Goal: Task Accomplishment & Management: Use online tool/utility

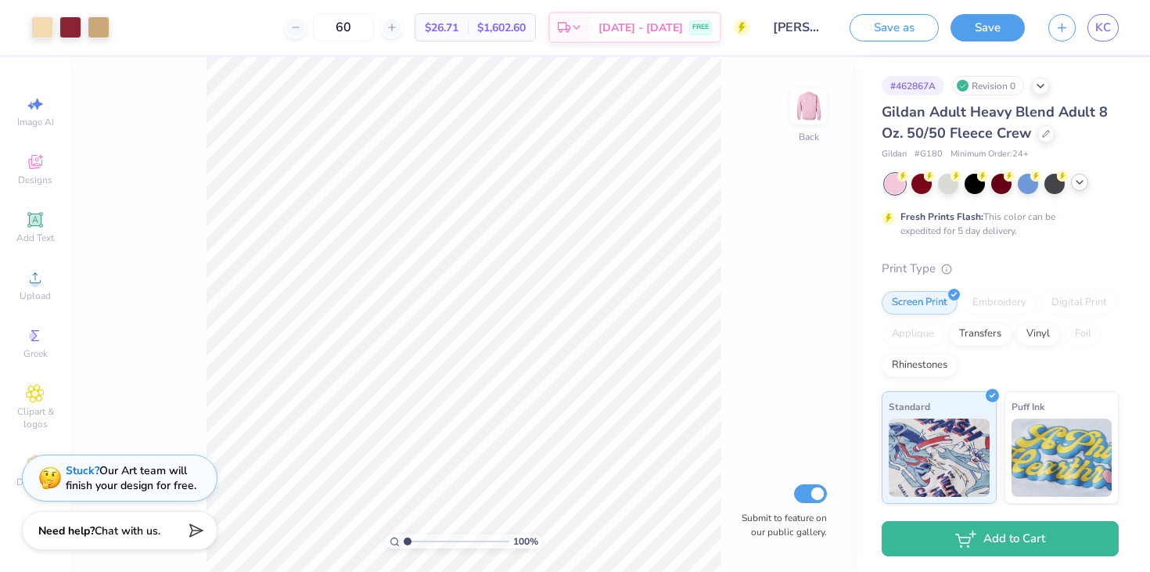
click at [1086, 181] on div at bounding box center [1079, 182] width 17 height 17
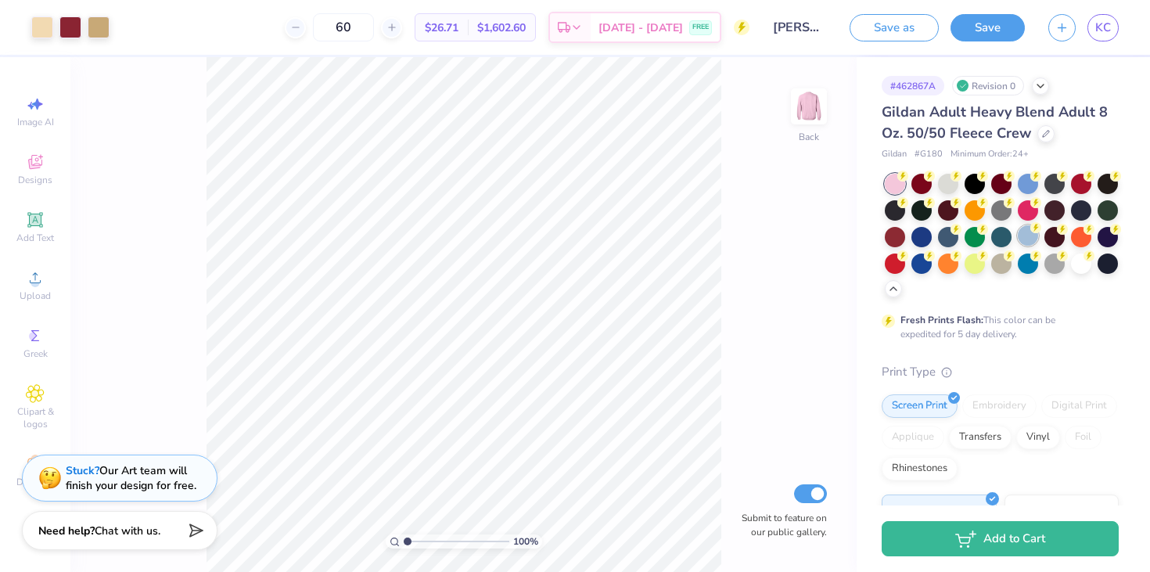
click at [1029, 242] on div at bounding box center [1027, 235] width 20 height 20
click at [1039, 241] on div at bounding box center [1002, 236] width 234 height 124
click at [1035, 239] on div at bounding box center [1027, 235] width 20 height 20
click at [1045, 135] on icon at bounding box center [1046, 132] width 8 height 8
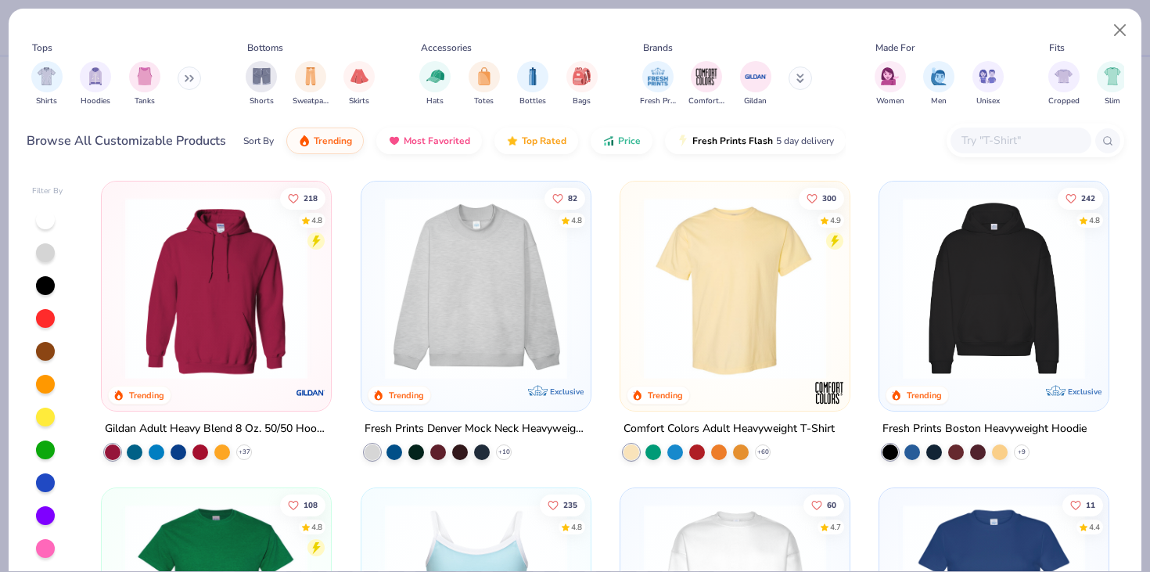
click at [273, 371] on img at bounding box center [216, 288] width 198 height 182
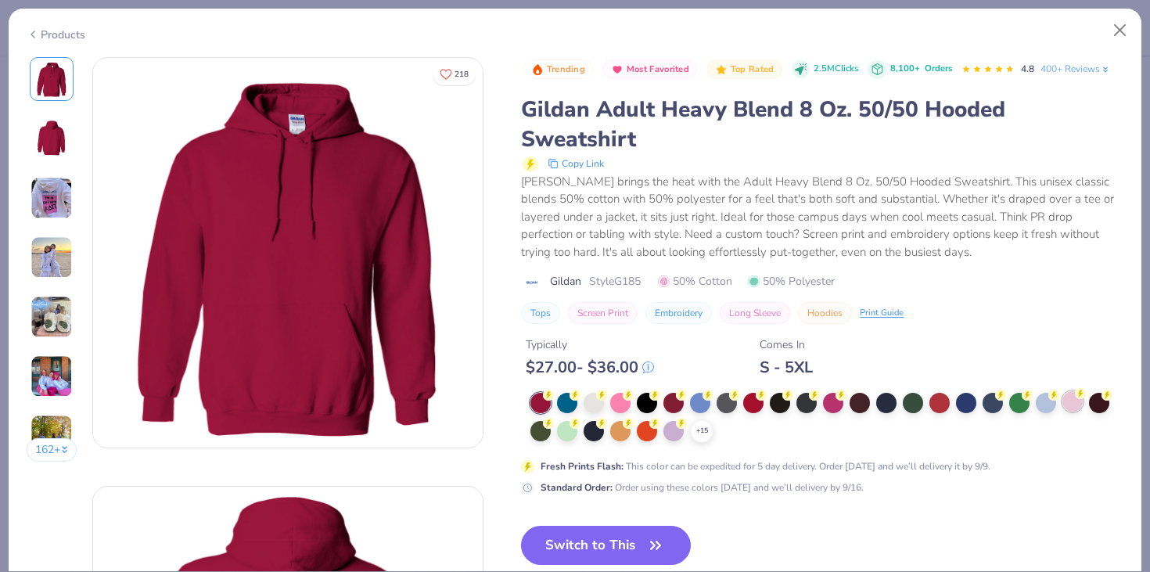
click at [1075, 404] on div at bounding box center [1072, 401] width 20 height 20
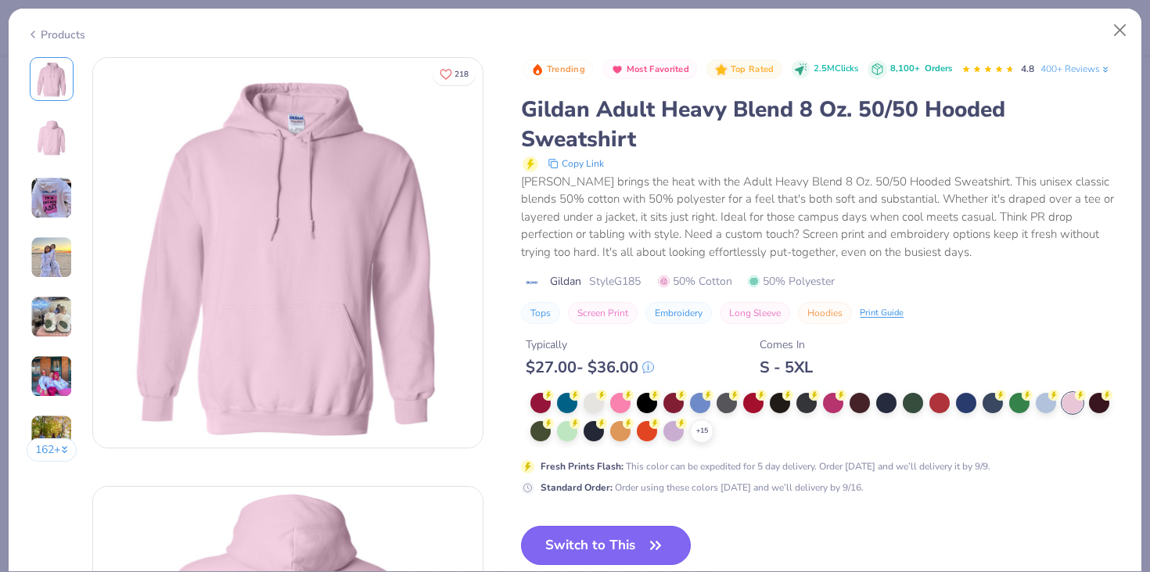
click at [609, 544] on button "Switch to This" at bounding box center [606, 545] width 170 height 39
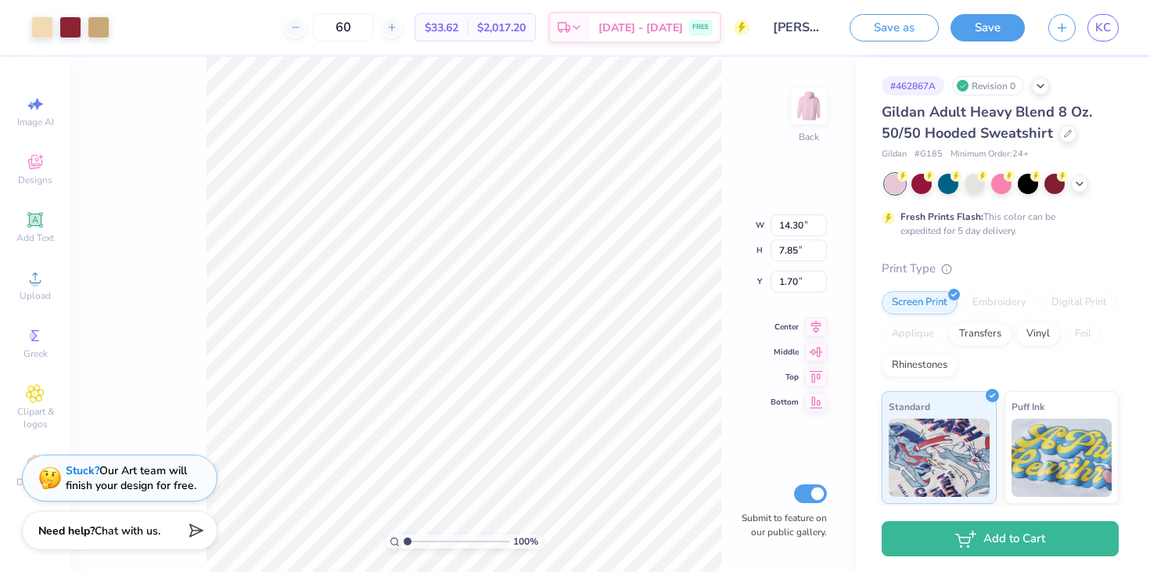
type input "3.32"
click at [193, 371] on div "100 % Back W 14.30 14.30 " H 7.85 7.85 " Y 3.32 3.32 " Center Middle Top Bottom…" at bounding box center [463, 314] width 786 height 515
click at [370, 26] on input "60" at bounding box center [343, 27] width 61 height 28
type input "6"
type input "2"
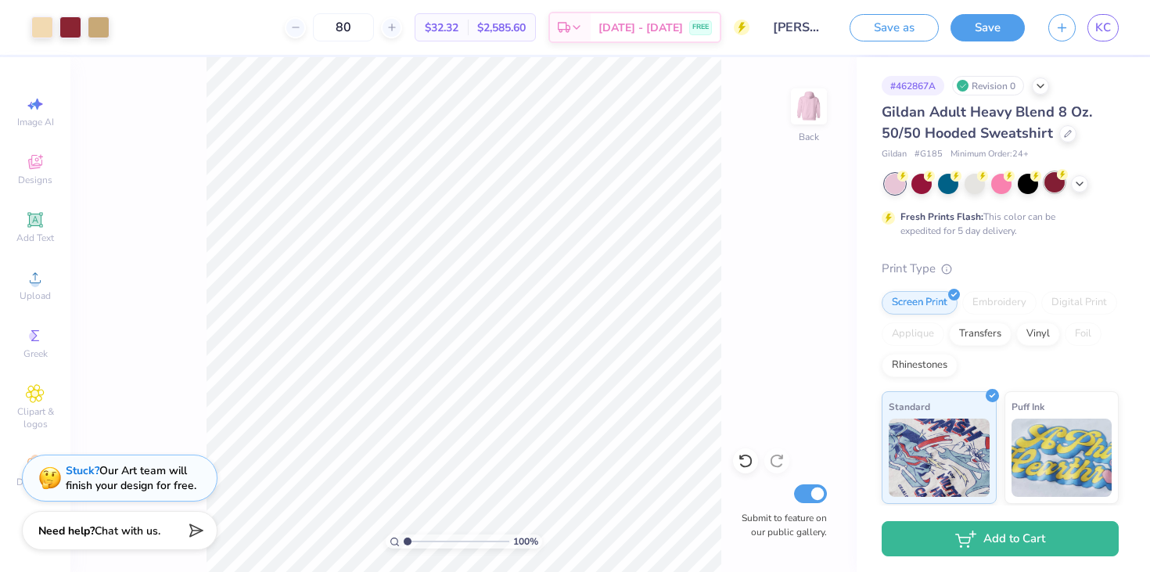
type input "80"
click at [1050, 183] on div at bounding box center [1054, 182] width 20 height 20
click at [991, 179] on div at bounding box center [1001, 182] width 20 height 20
click at [972, 182] on div at bounding box center [974, 182] width 20 height 20
click at [1081, 180] on icon at bounding box center [1079, 182] width 13 height 13
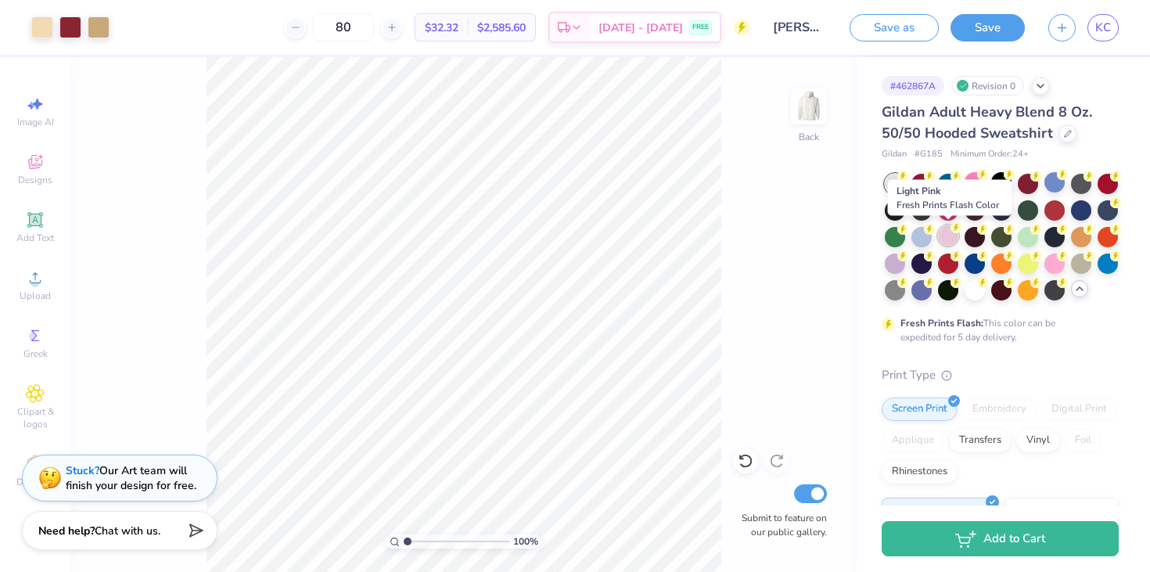
click at [945, 237] on div at bounding box center [948, 235] width 20 height 20
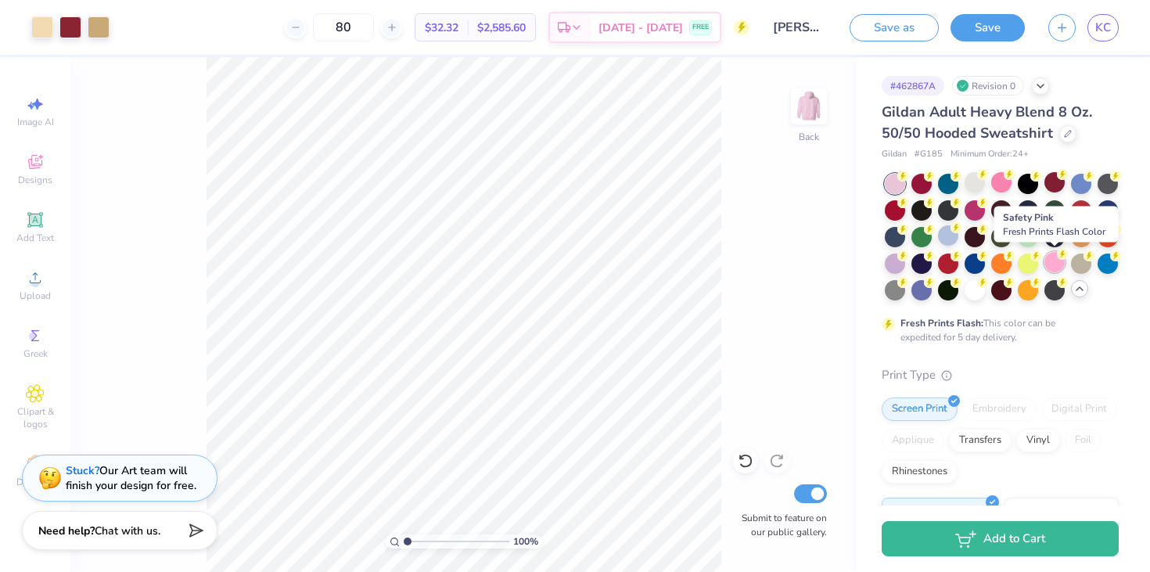
click at [1050, 268] on div at bounding box center [1054, 262] width 20 height 20
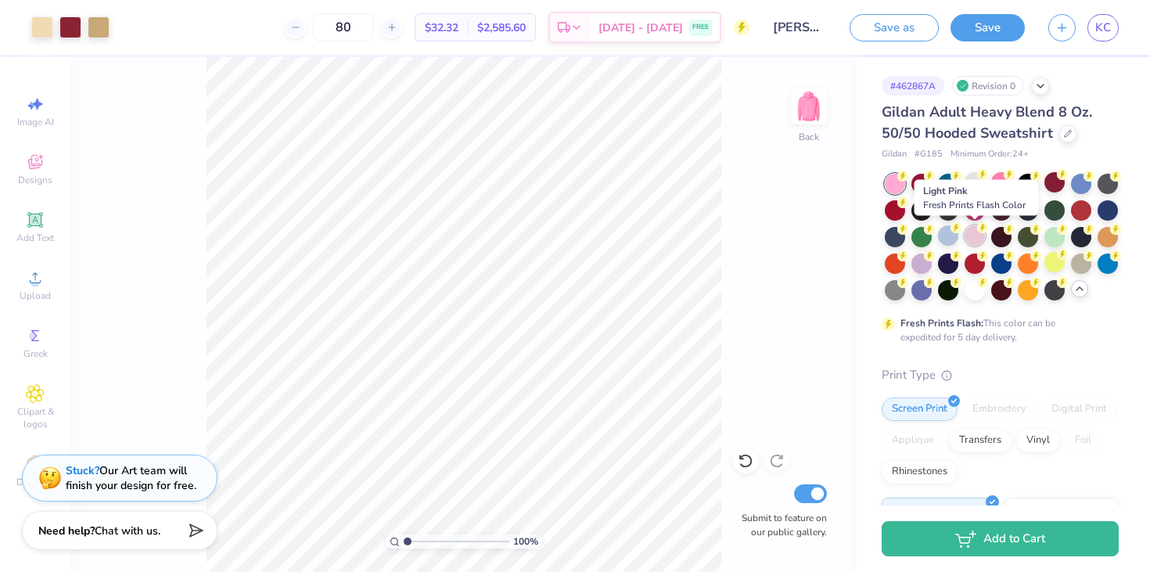
click at [979, 232] on icon at bounding box center [982, 227] width 11 height 11
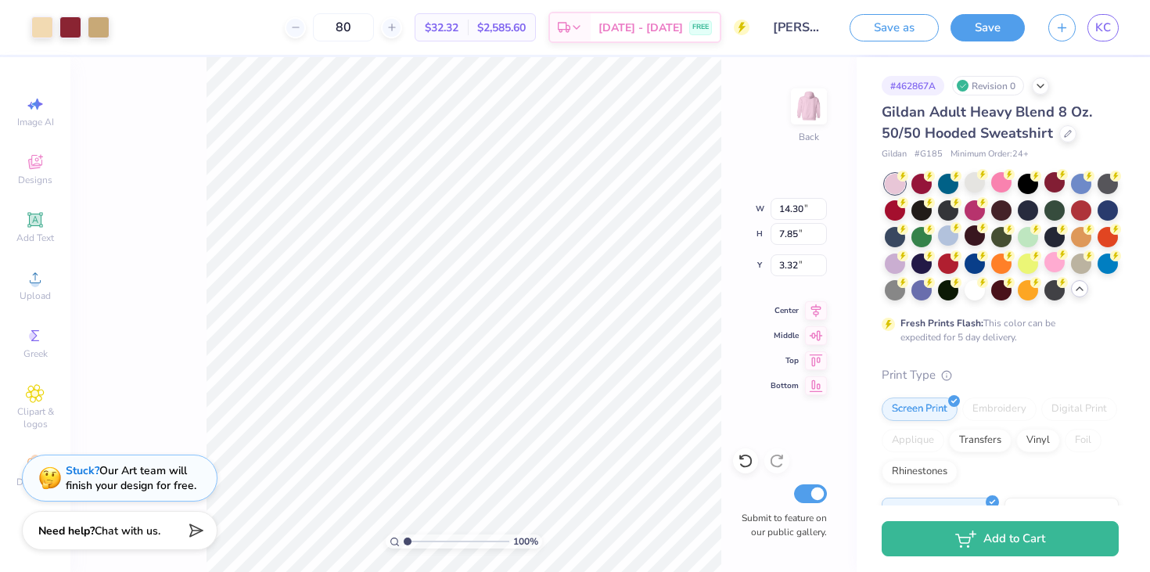
type input "3.60"
click at [1071, 135] on div at bounding box center [1067, 132] width 17 height 17
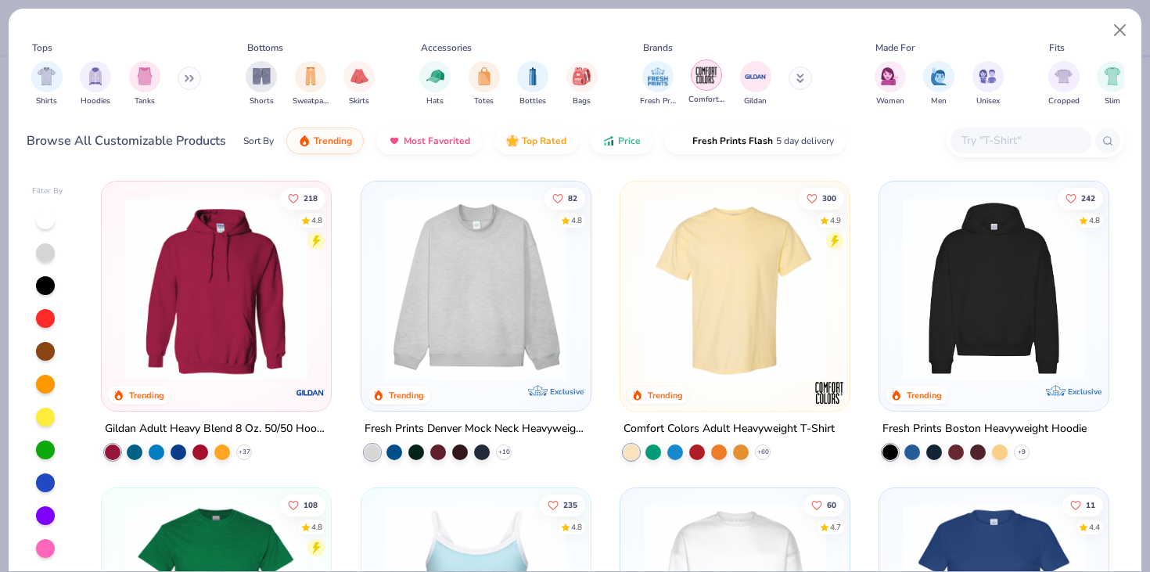
click at [718, 80] on div "filter for Comfort Colors" at bounding box center [706, 74] width 31 height 31
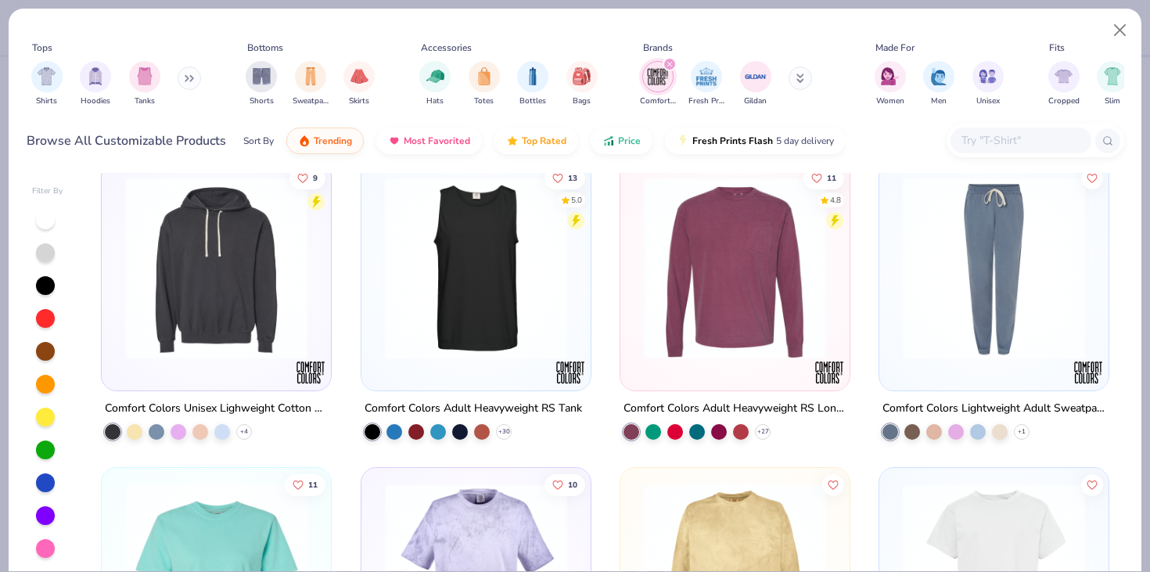
scroll to position [436, 0]
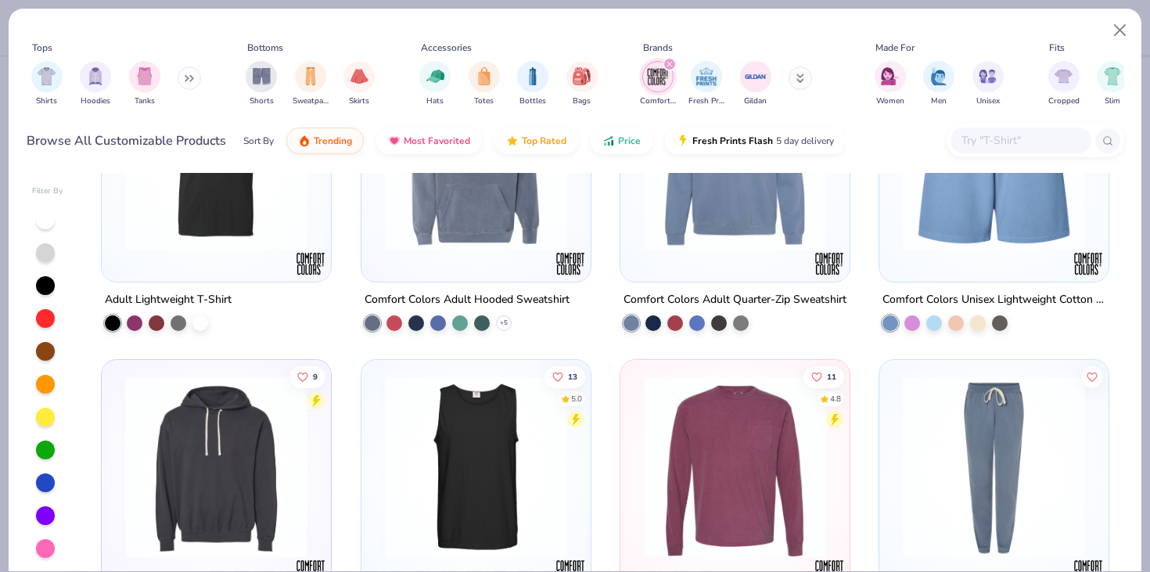
click at [670, 62] on icon "filter for Comfort Colors" at bounding box center [669, 64] width 6 height 6
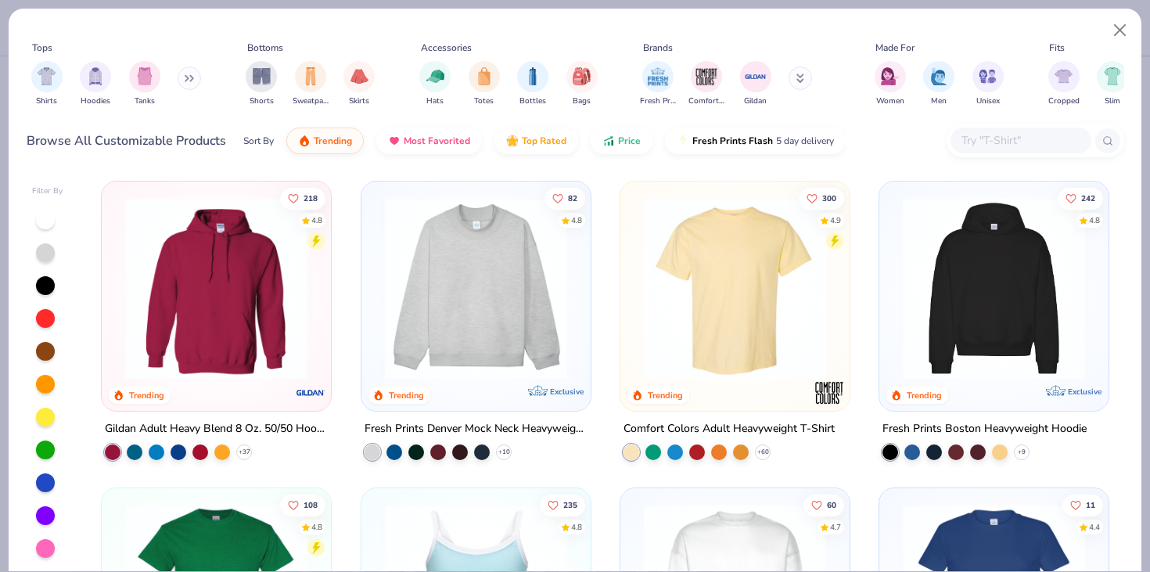
click at [734, 77] on div "Fresh Prints Comfort Colors Gildan" at bounding box center [735, 84] width 197 height 58
click at [740, 77] on div "Gildan" at bounding box center [755, 82] width 31 height 46
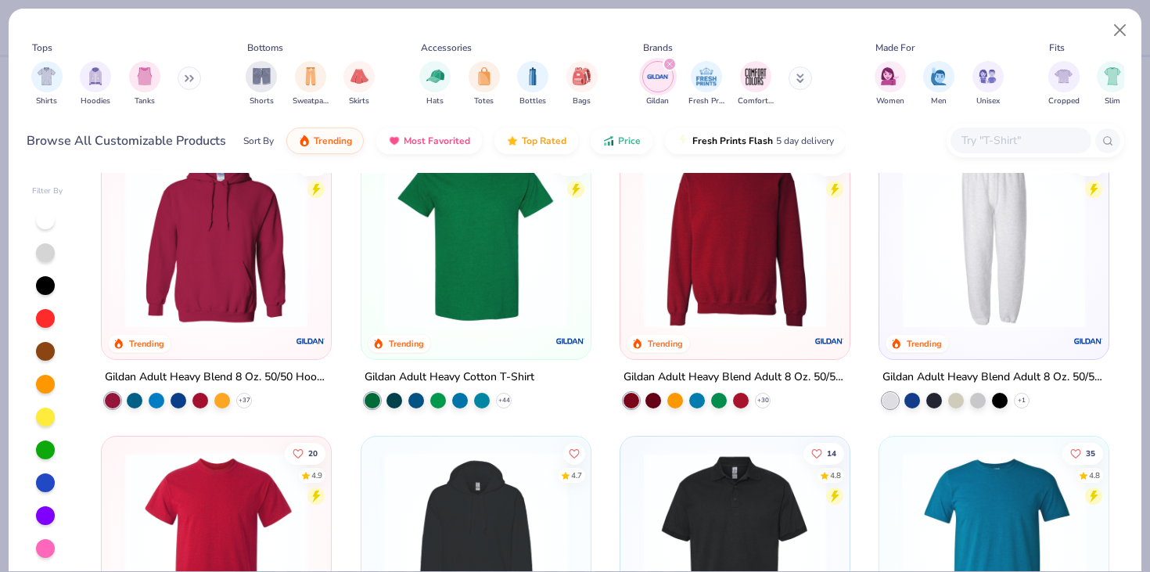
scroll to position [53, 0]
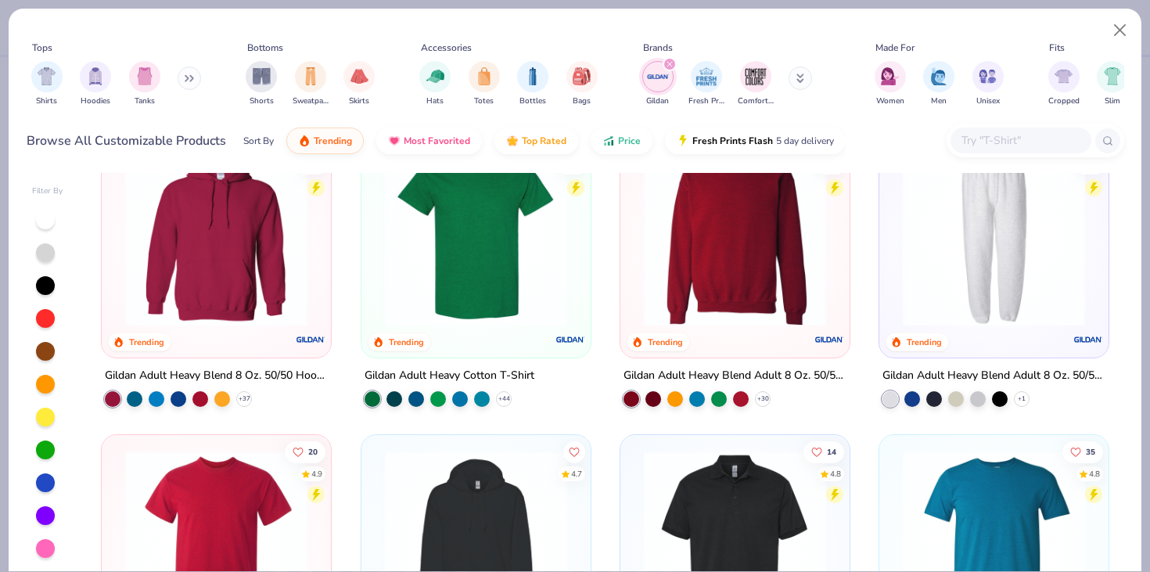
click at [719, 322] on img at bounding box center [735, 235] width 198 height 182
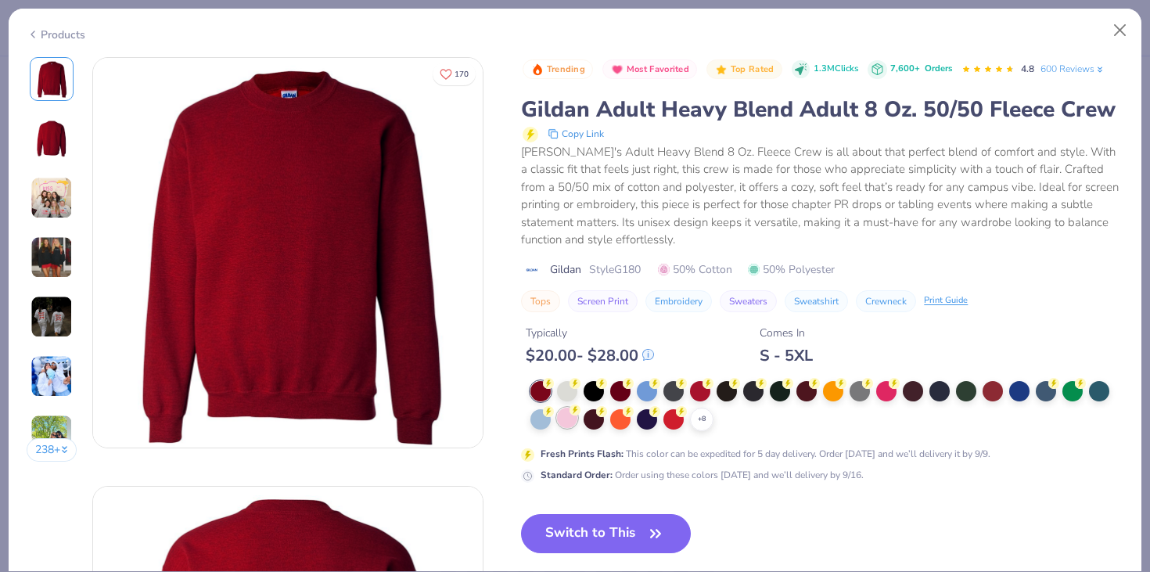
click at [569, 414] on div at bounding box center [567, 417] width 20 height 20
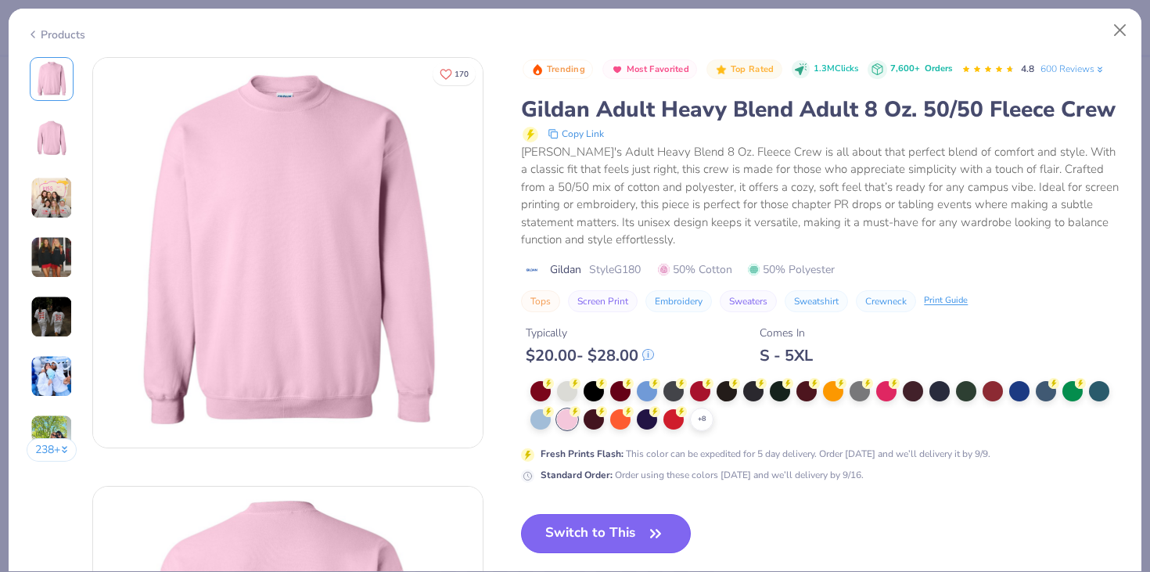
click at [631, 533] on button "Switch to This" at bounding box center [606, 533] width 170 height 39
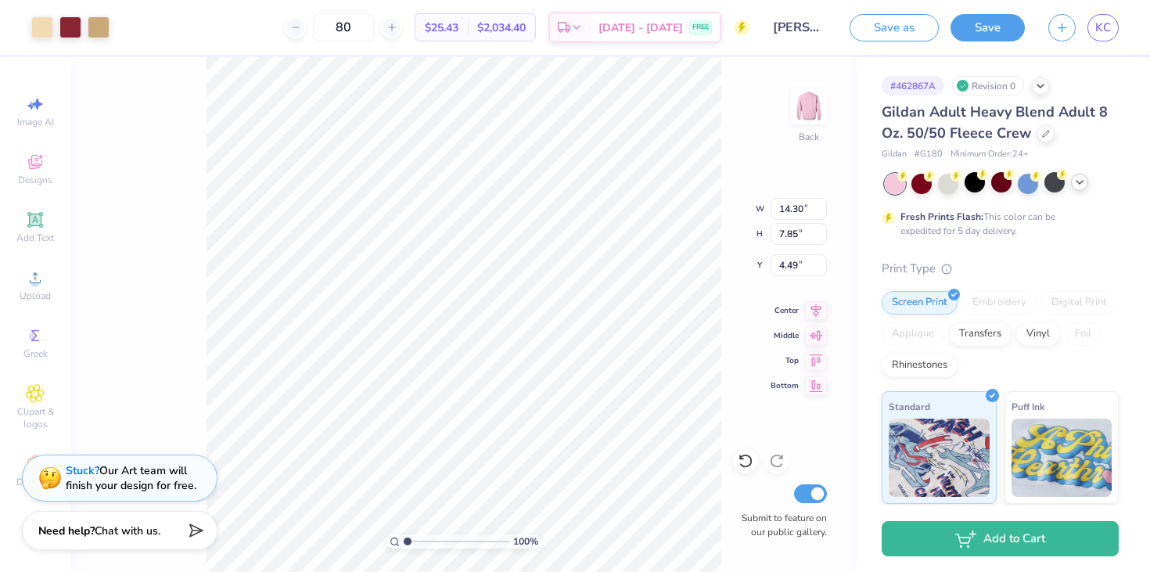
type input "4.02"
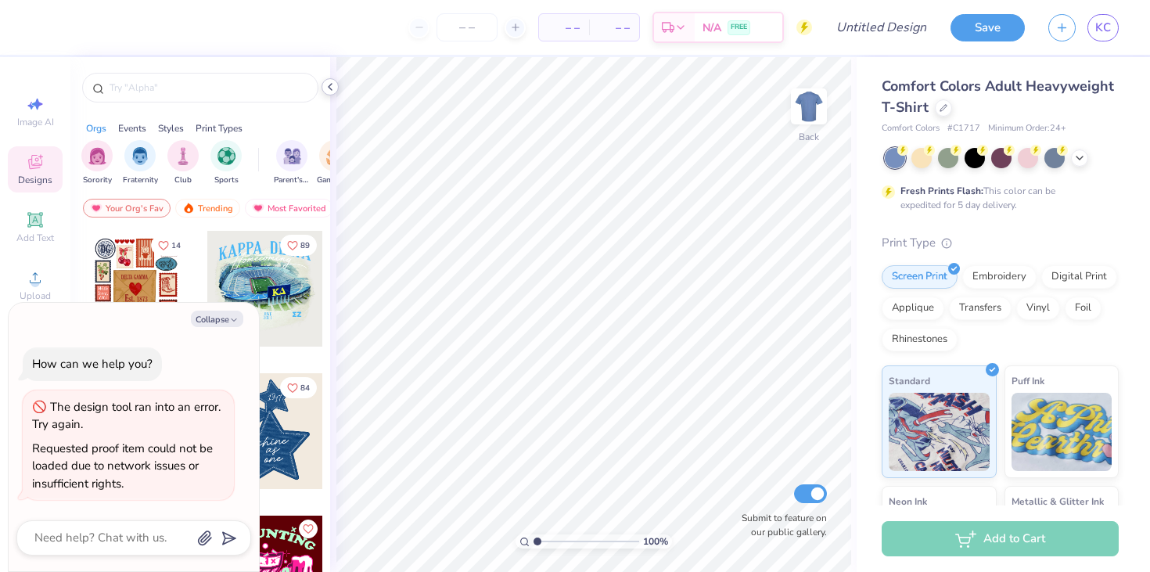
click at [328, 92] on icon at bounding box center [330, 87] width 13 height 13
type textarea "x"
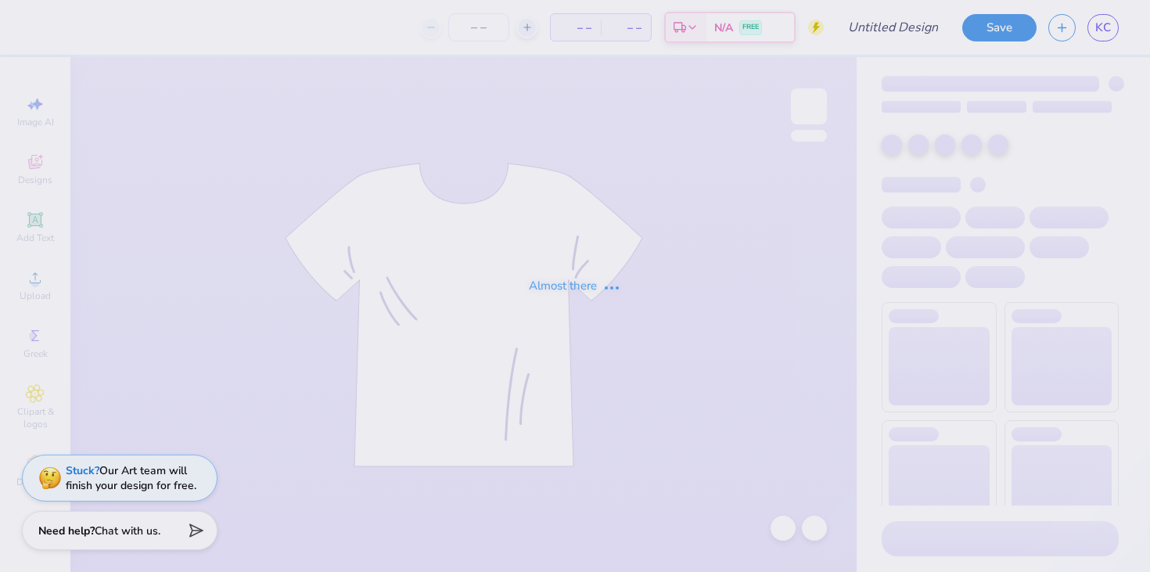
type input "[PERSON_NAME] : [US_STATE][GEOGRAPHIC_DATA]"
type input "24"
type input "[PERSON_NAME] : [US_STATE][GEOGRAPHIC_DATA]"
type input "60"
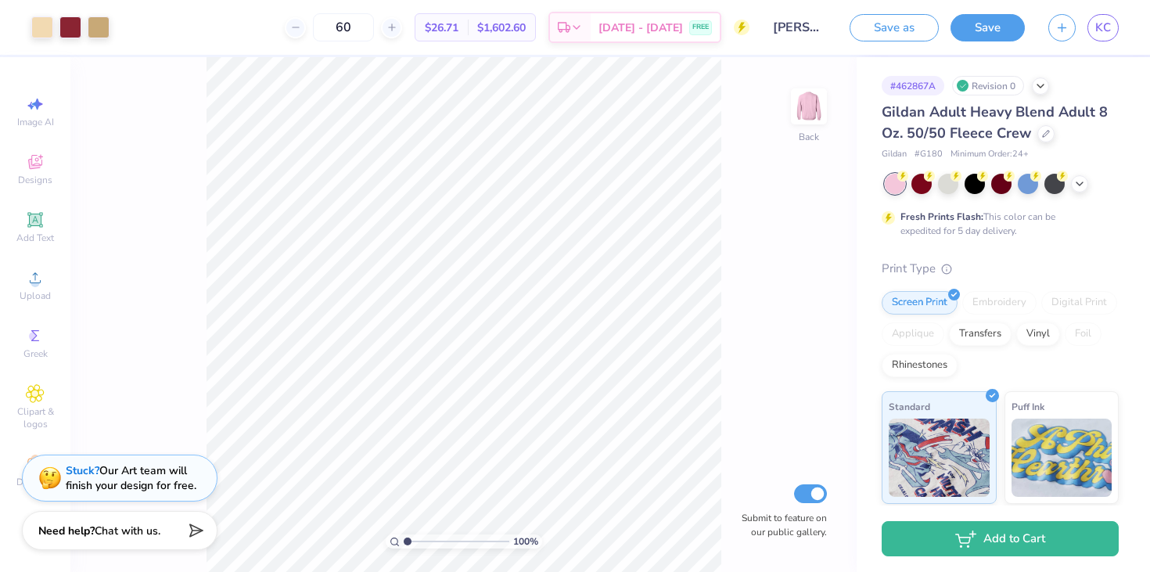
click at [1038, 92] on div "# 462867A Revision 0" at bounding box center [999, 86] width 237 height 20
click at [1041, 88] on icon at bounding box center [1040, 84] width 13 height 13
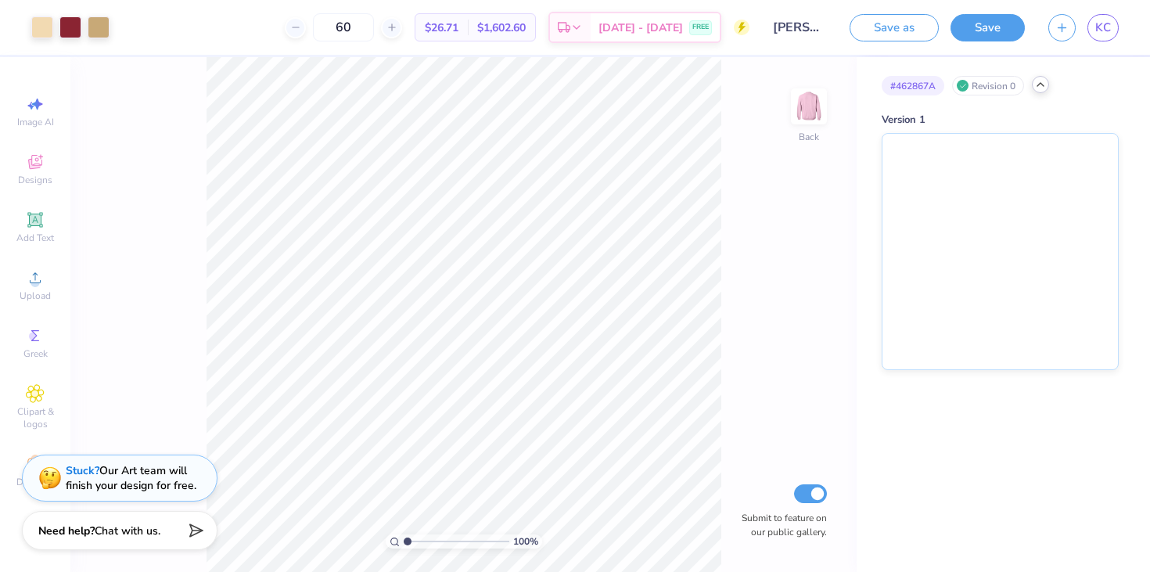
click at [1041, 88] on icon at bounding box center [1040, 84] width 13 height 13
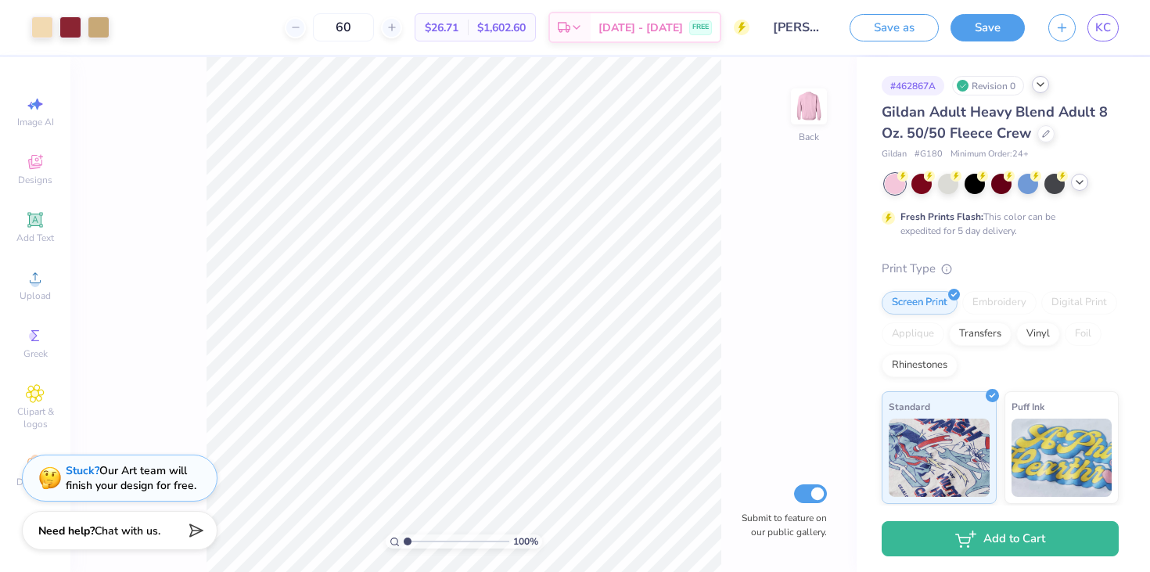
click at [1075, 183] on icon at bounding box center [1079, 182] width 13 height 13
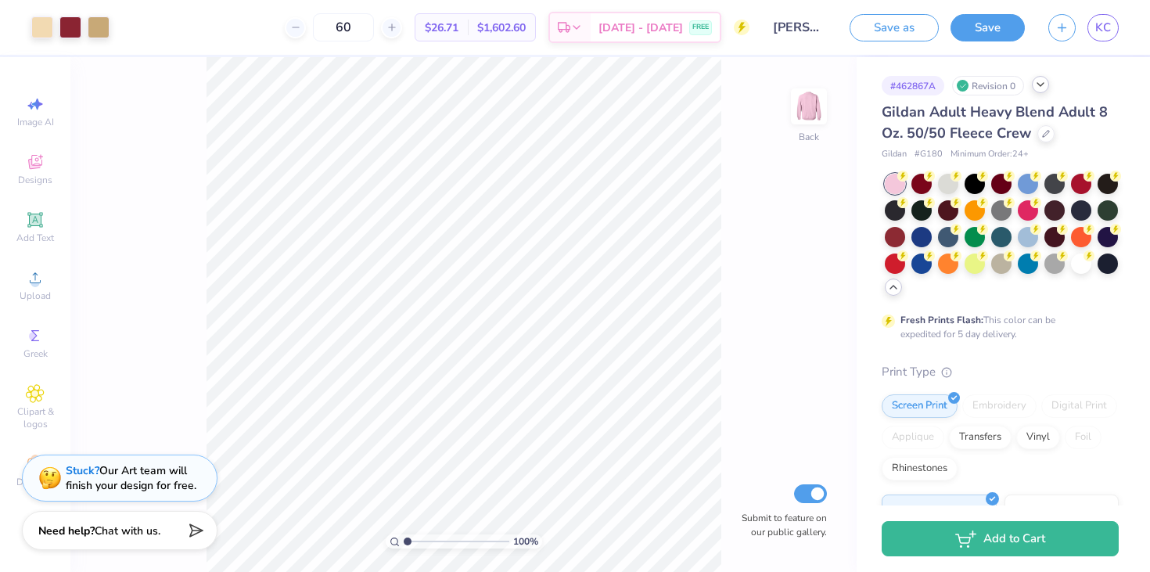
click at [896, 285] on icon at bounding box center [893, 287] width 13 height 13
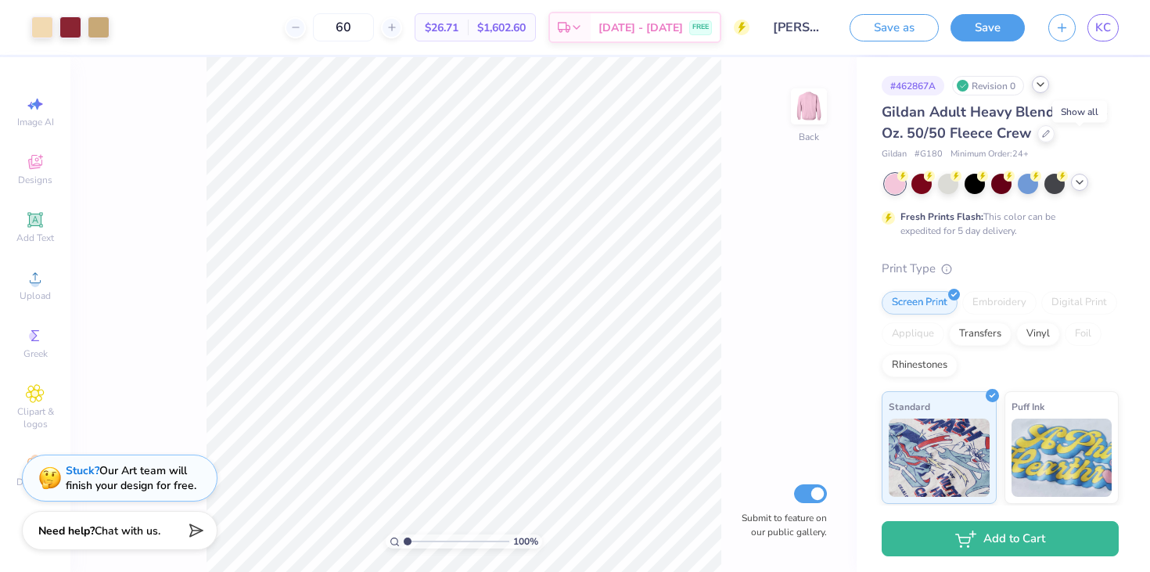
scroll to position [51, 0]
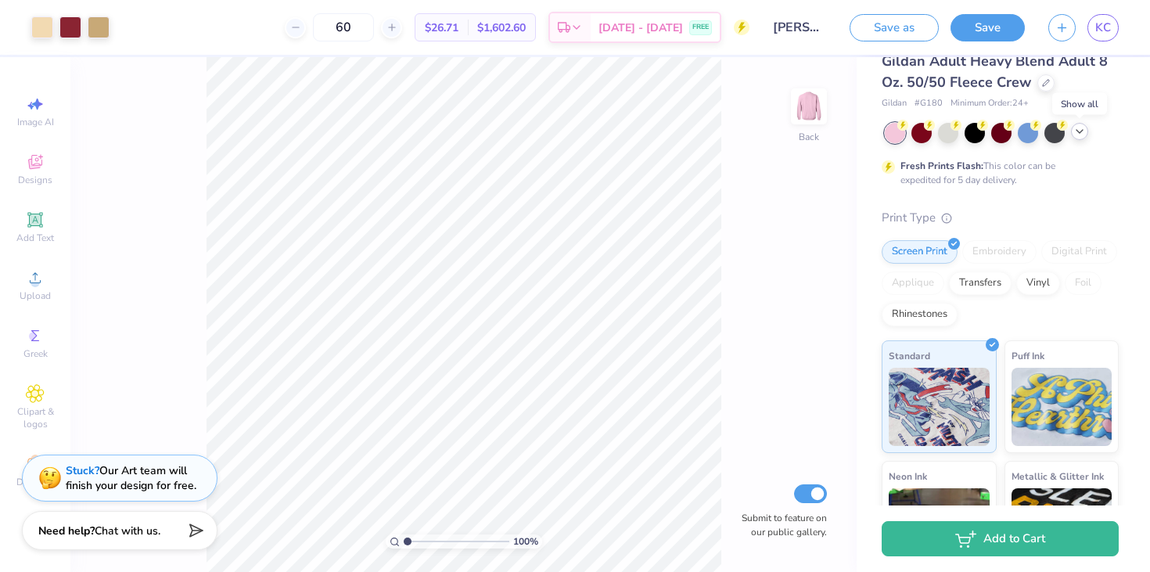
click at [991, 253] on div "Embroidery" at bounding box center [999, 251] width 74 height 23
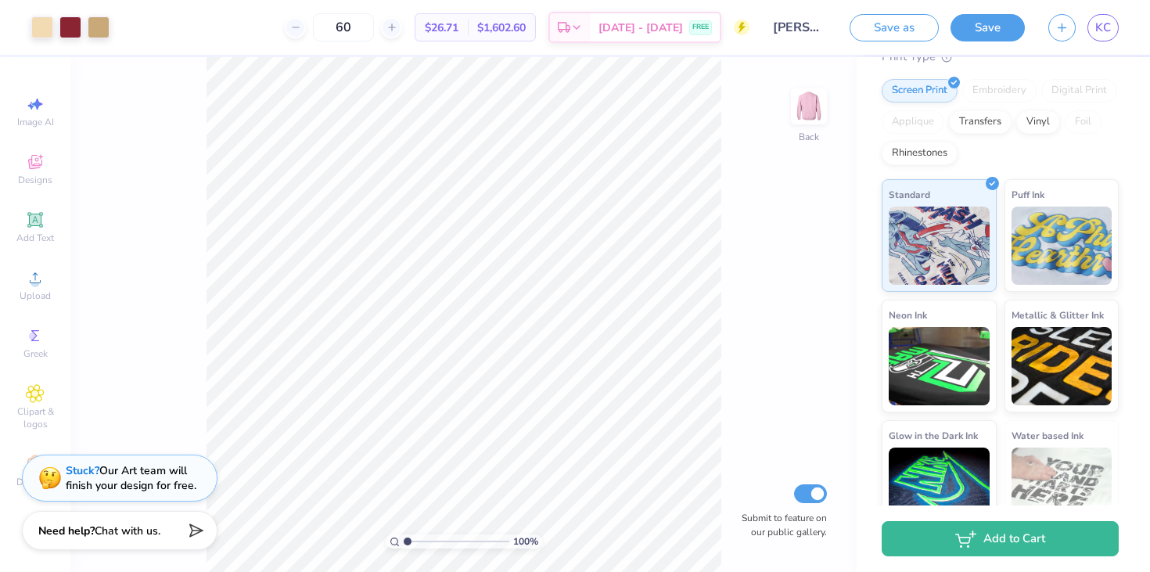
scroll to position [239, 0]
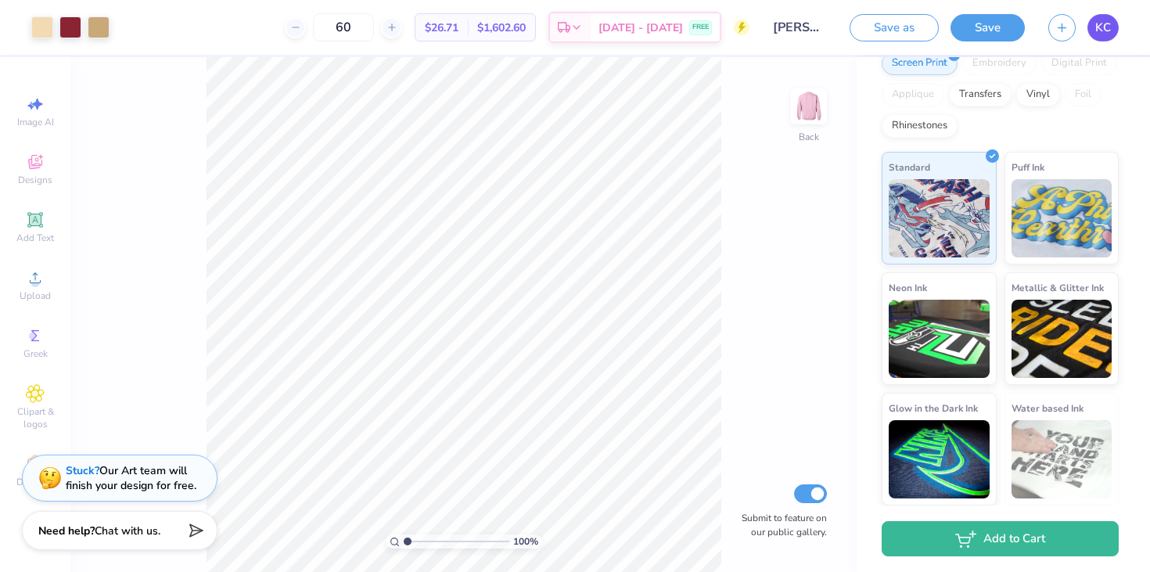
click at [1093, 32] on link "KC" at bounding box center [1102, 27] width 31 height 27
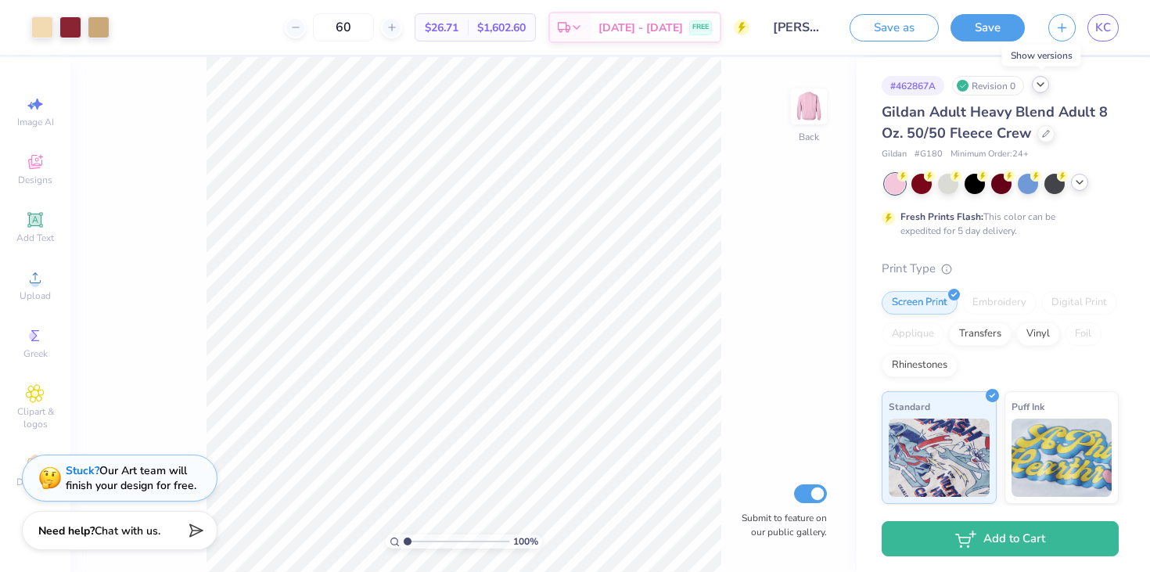
click at [1042, 92] on div at bounding box center [1040, 84] width 17 height 17
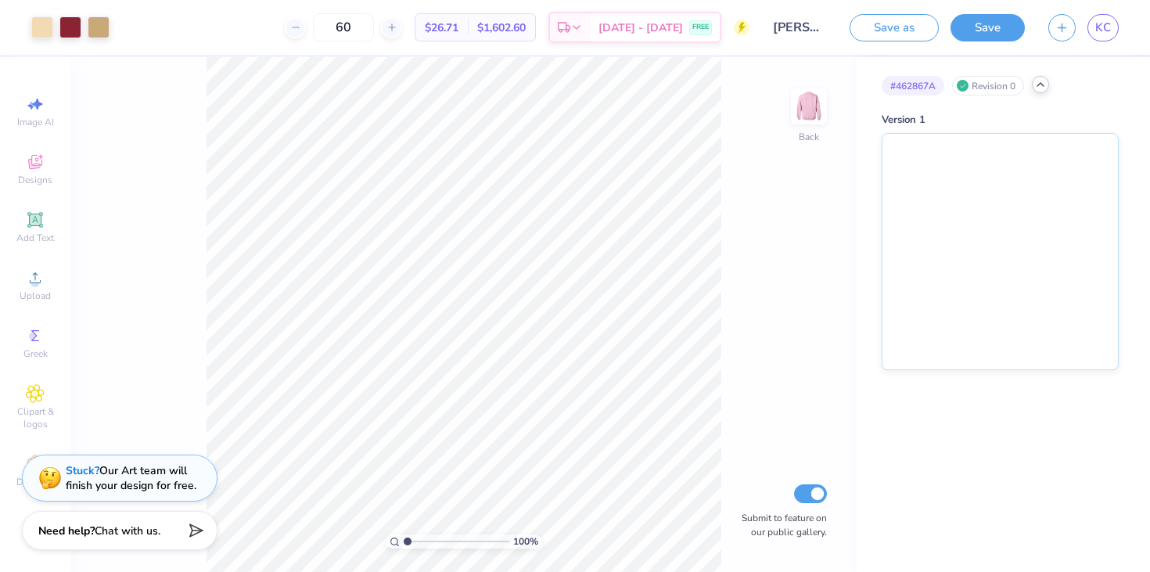
click at [1042, 92] on div at bounding box center [1040, 84] width 17 height 17
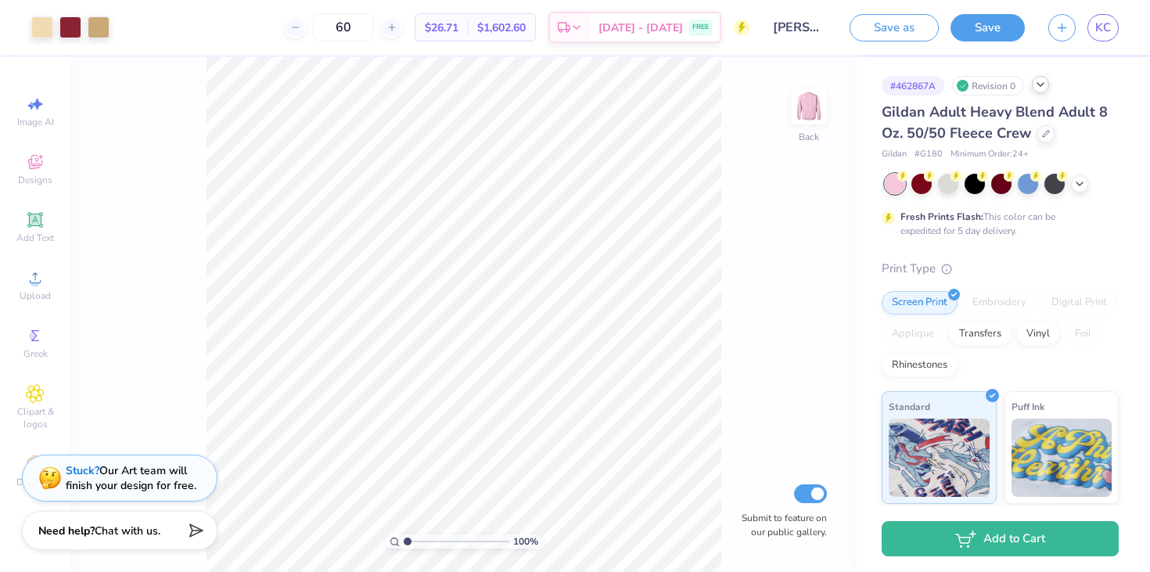
click at [1042, 93] on div "# 462867A Revision 0" at bounding box center [999, 86] width 237 height 20
click at [1040, 87] on icon at bounding box center [1040, 84] width 13 height 13
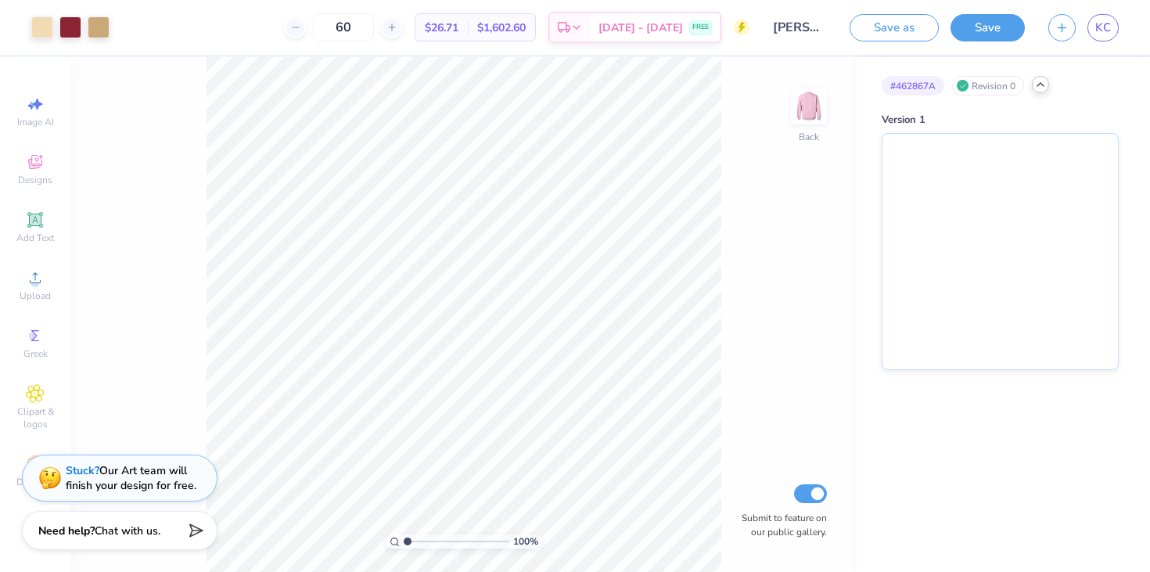
click at [1040, 87] on icon at bounding box center [1040, 84] width 13 height 13
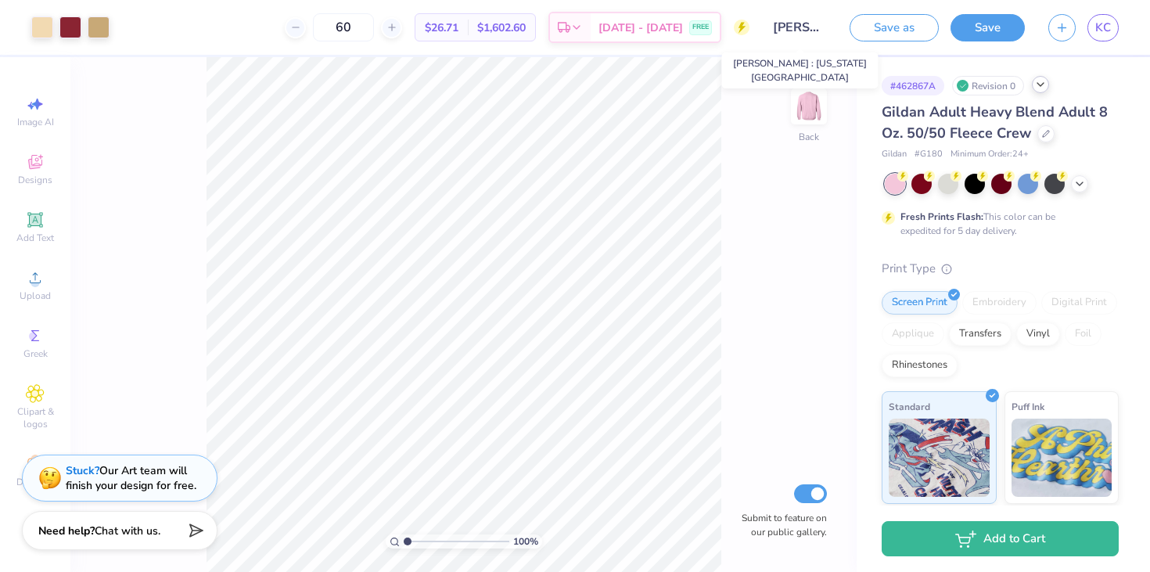
click at [793, 28] on input "[PERSON_NAME] : [US_STATE][GEOGRAPHIC_DATA]" at bounding box center [799, 27] width 77 height 31
click at [1037, 133] on div at bounding box center [1045, 132] width 17 height 17
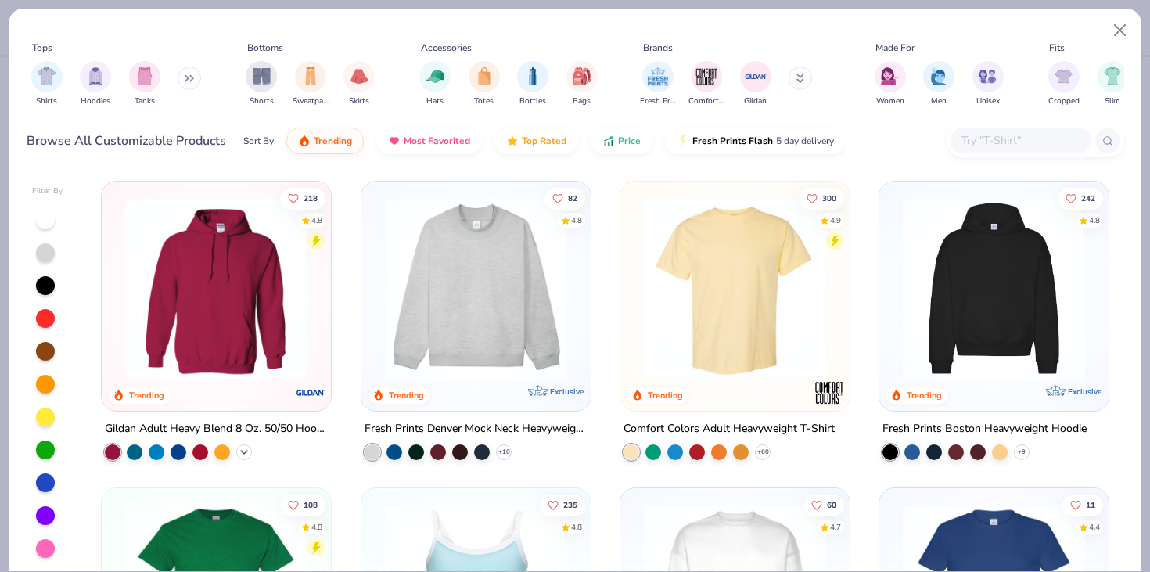
click at [245, 454] on icon at bounding box center [244, 452] width 13 height 13
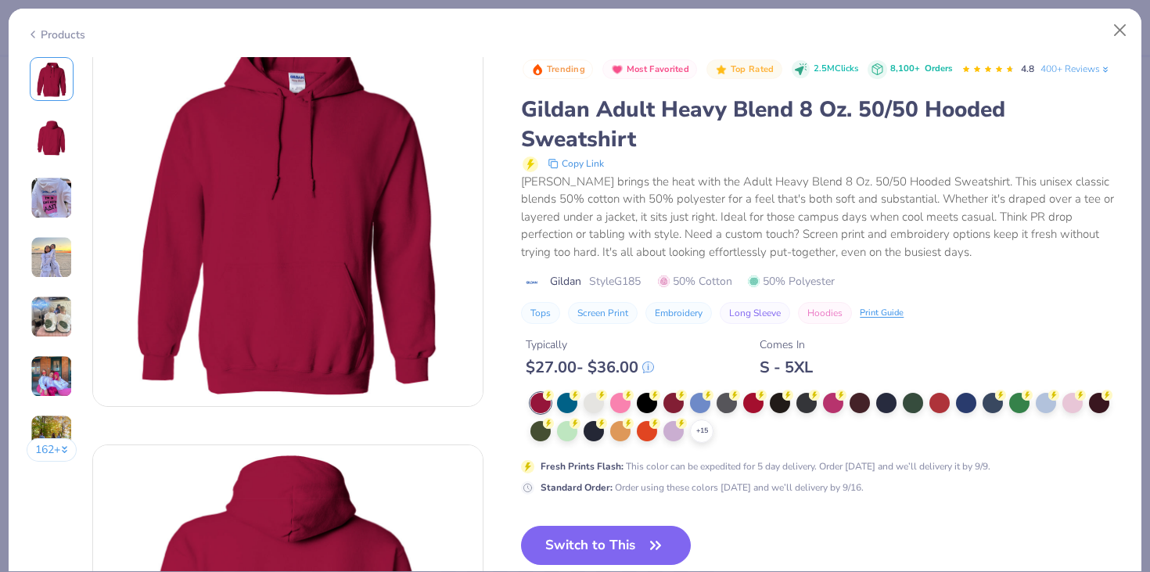
scroll to position [50, 0]
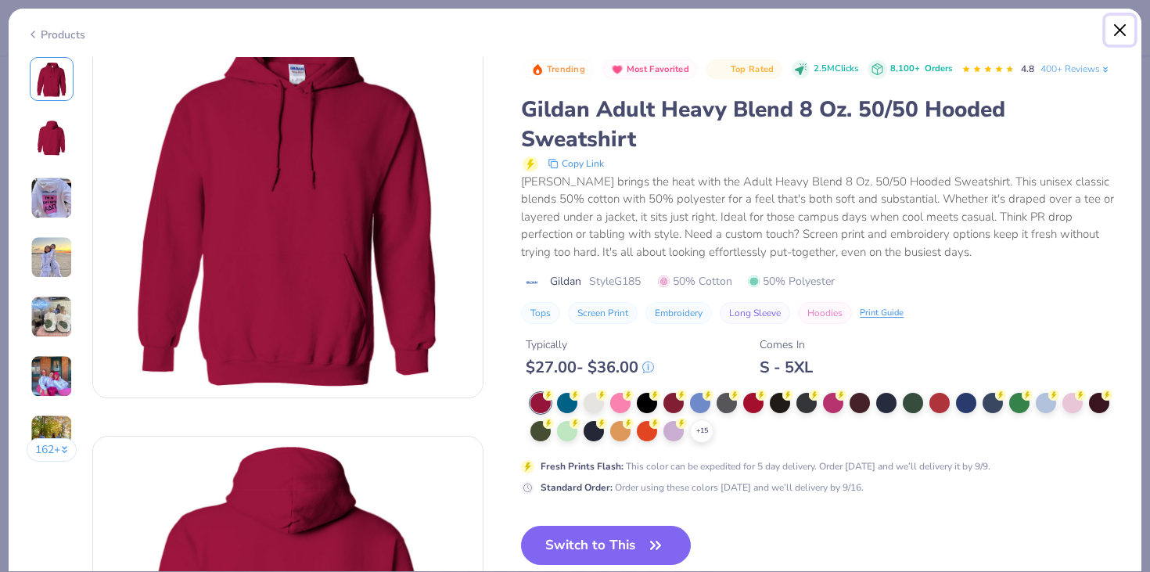
click at [1124, 29] on button "Close" at bounding box center [1120, 31] width 30 height 30
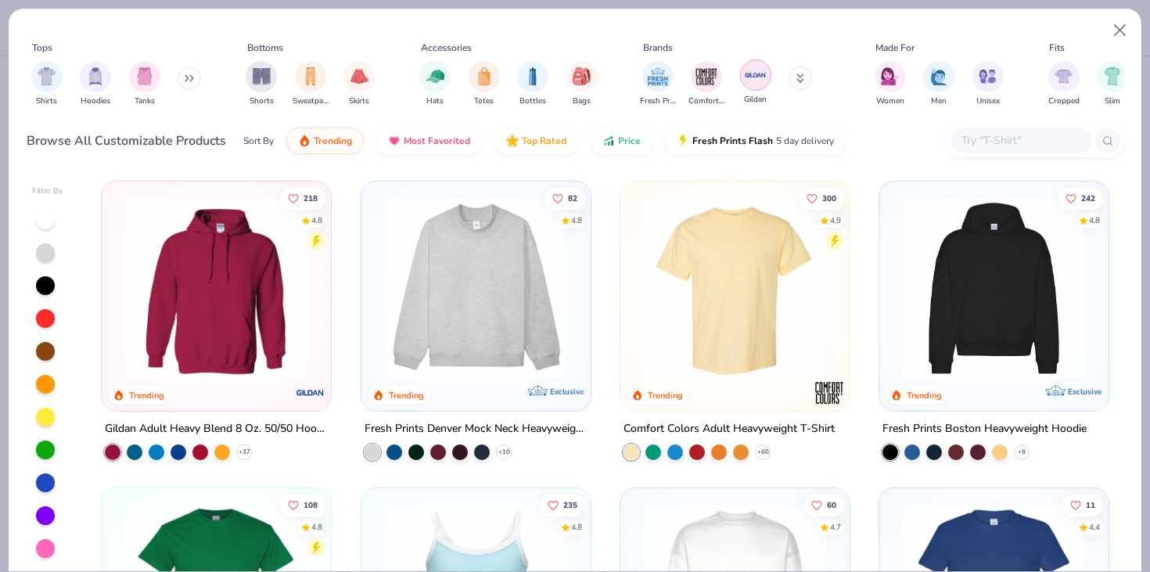
click at [753, 81] on img "filter for Gildan" at bounding box center [755, 74] width 23 height 23
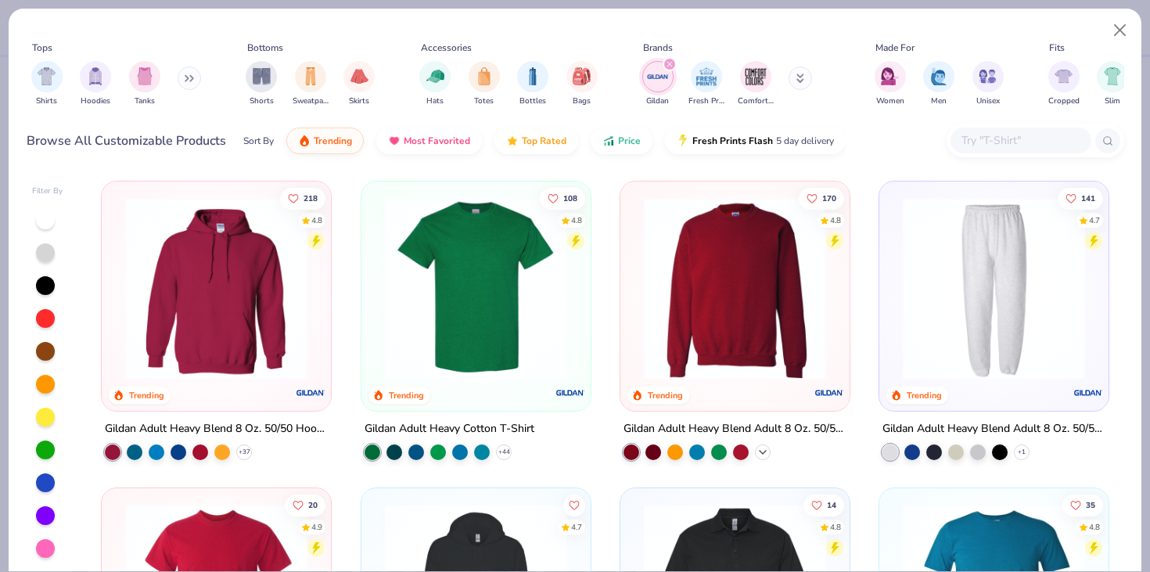
click at [769, 452] on div "+ 30" at bounding box center [763, 452] width 16 height 16
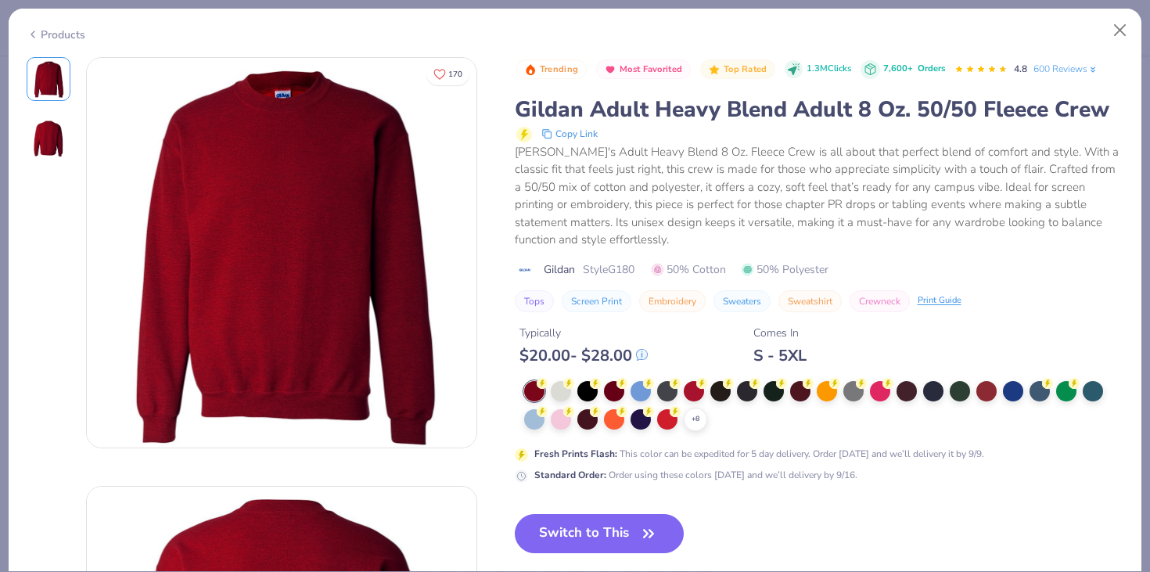
scroll to position [12, 0]
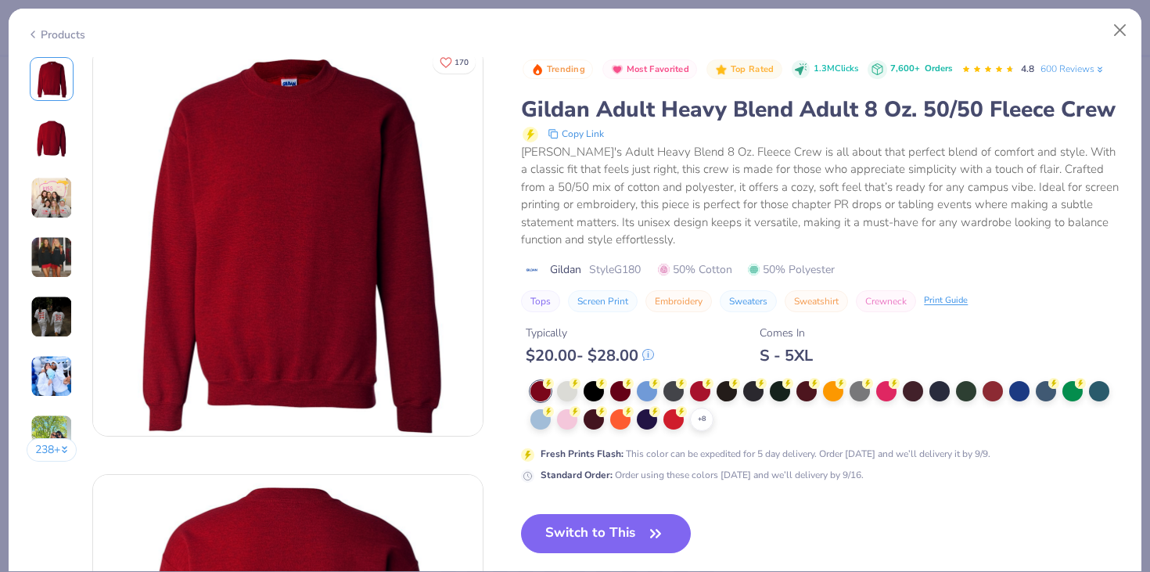
click at [1112, 46] on div "Products" at bounding box center [575, 29] width 1132 height 41
click at [1122, 30] on button "Close" at bounding box center [1120, 31] width 30 height 30
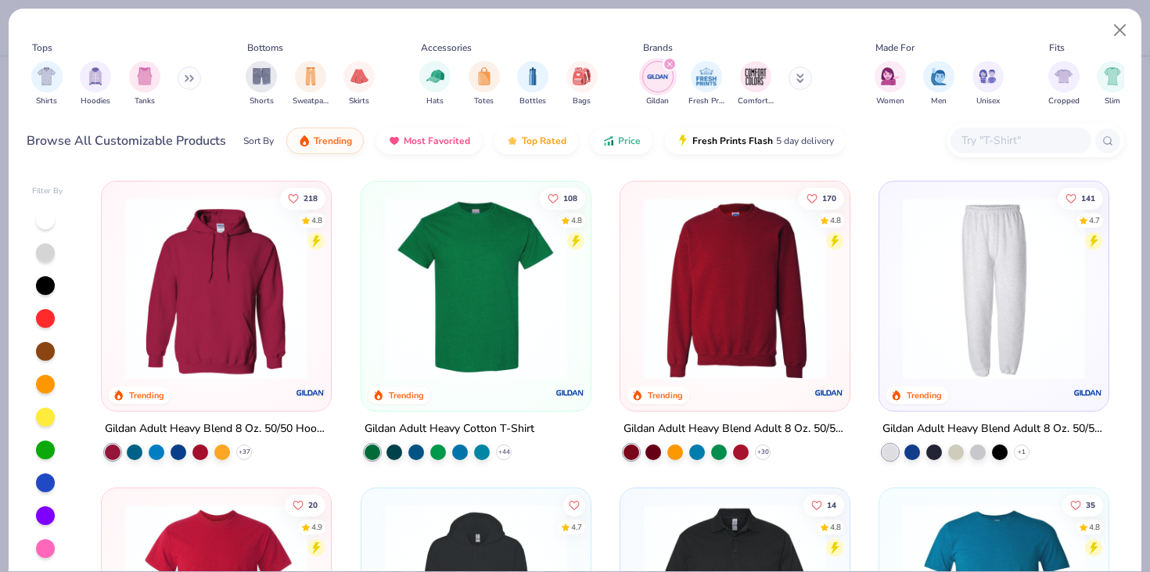
click at [666, 63] on icon "filter for Gildan" at bounding box center [669, 64] width 6 height 6
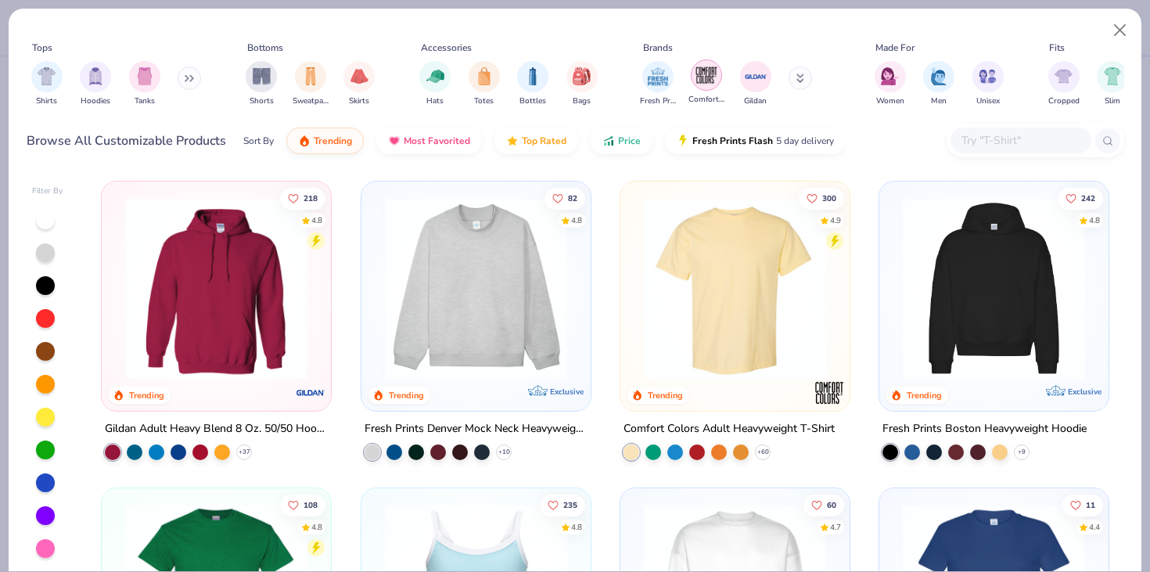
click at [709, 83] on img "filter for Comfort Colors" at bounding box center [705, 74] width 23 height 23
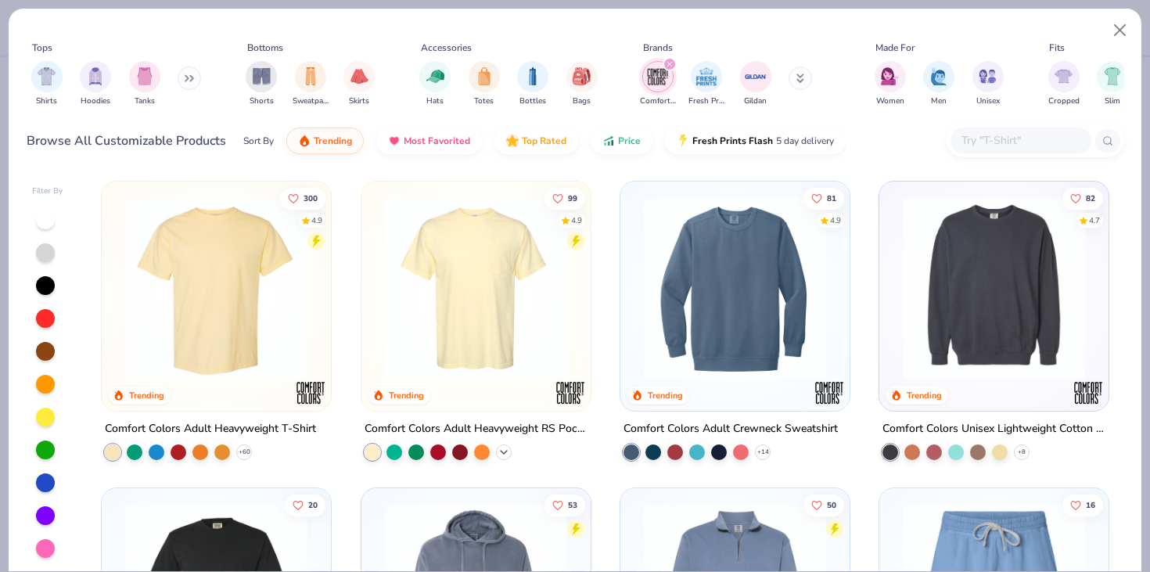
click at [506, 446] on icon at bounding box center [503, 452] width 13 height 13
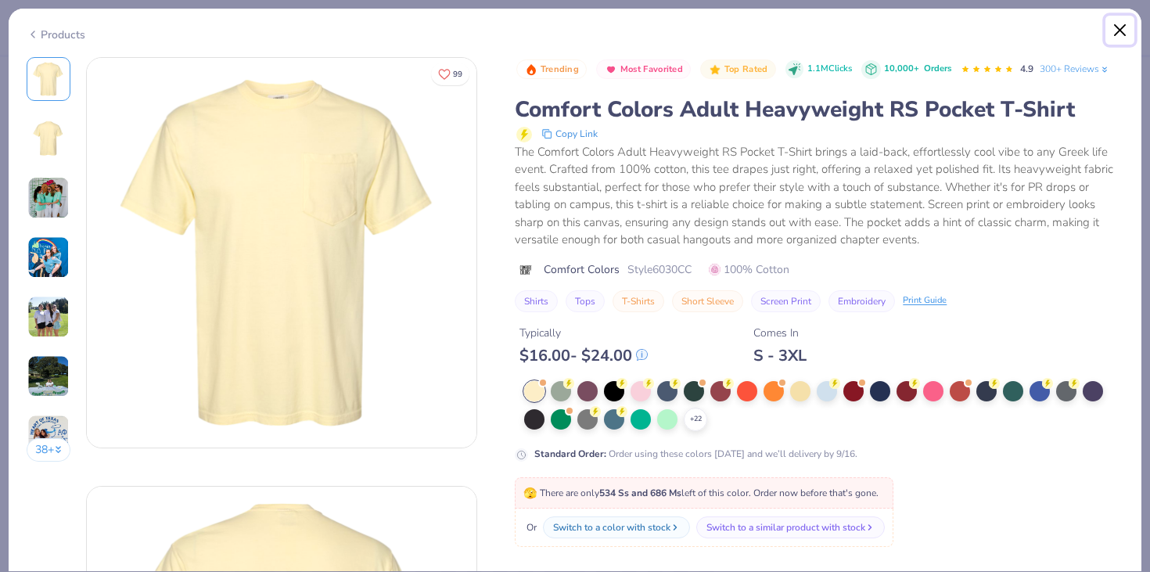
click at [1128, 27] on button "Close" at bounding box center [1120, 31] width 30 height 30
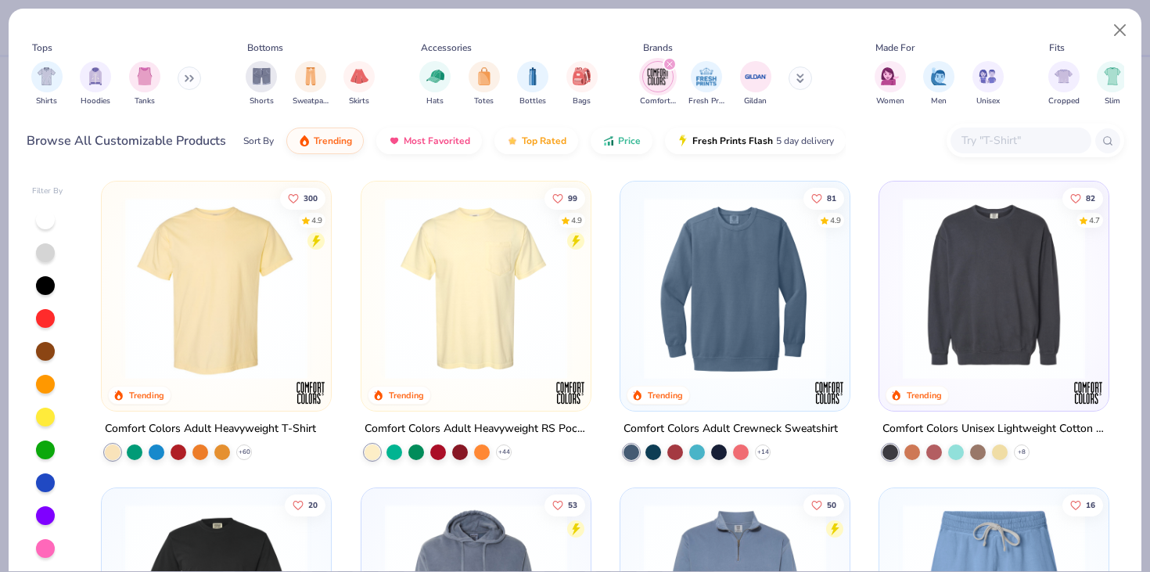
click at [669, 66] on icon "filter for Comfort Colors" at bounding box center [669, 64] width 5 height 5
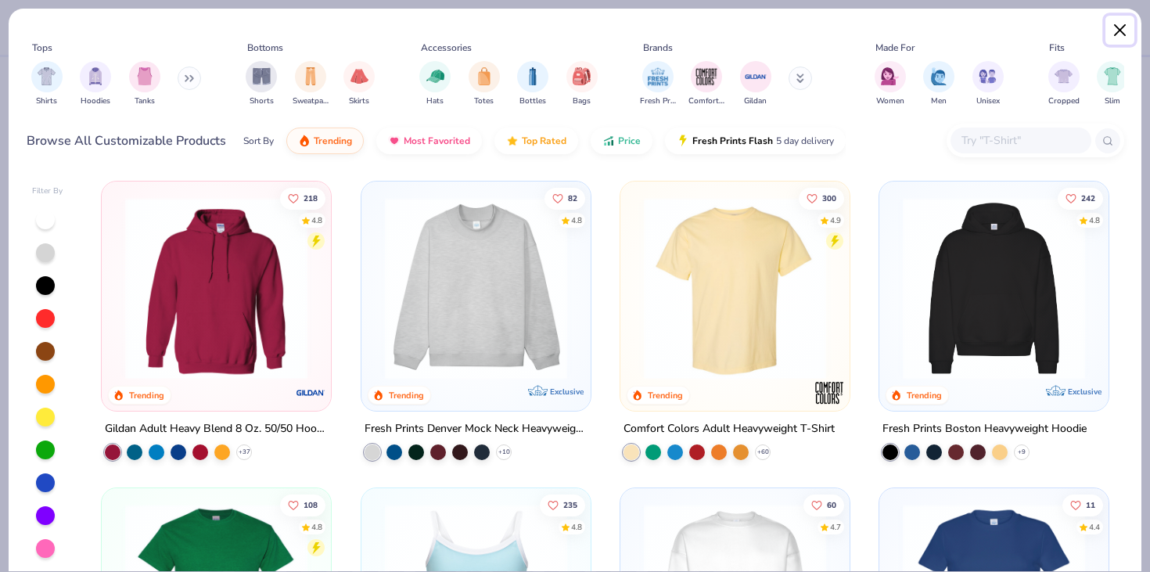
click at [1111, 38] on button "Close" at bounding box center [1120, 31] width 30 height 30
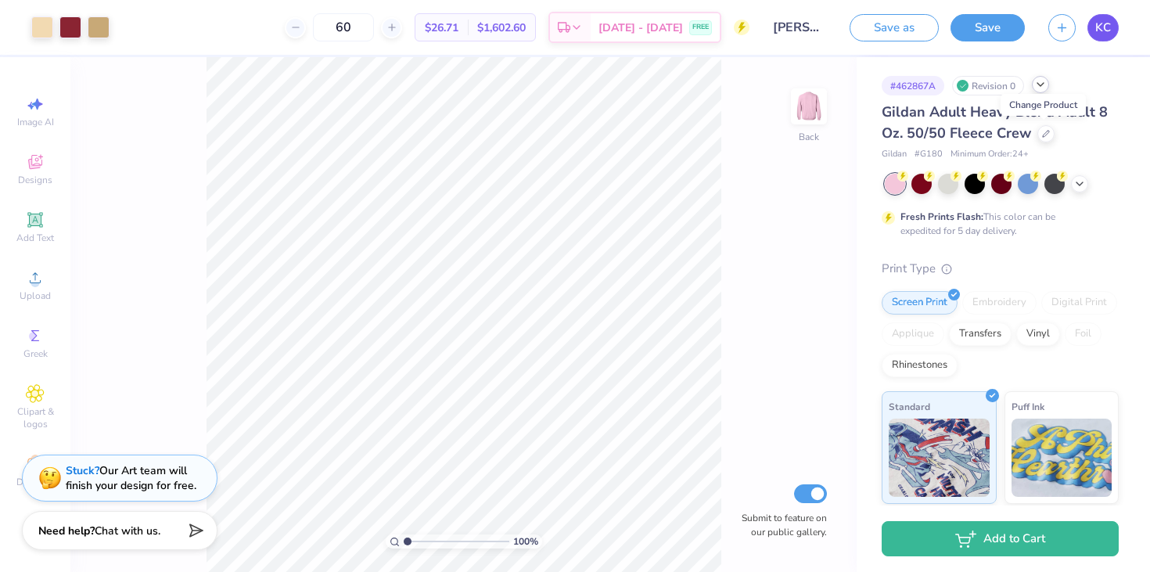
click at [1113, 23] on link "KC" at bounding box center [1102, 27] width 31 height 27
